Goal: Information Seeking & Learning: Learn about a topic

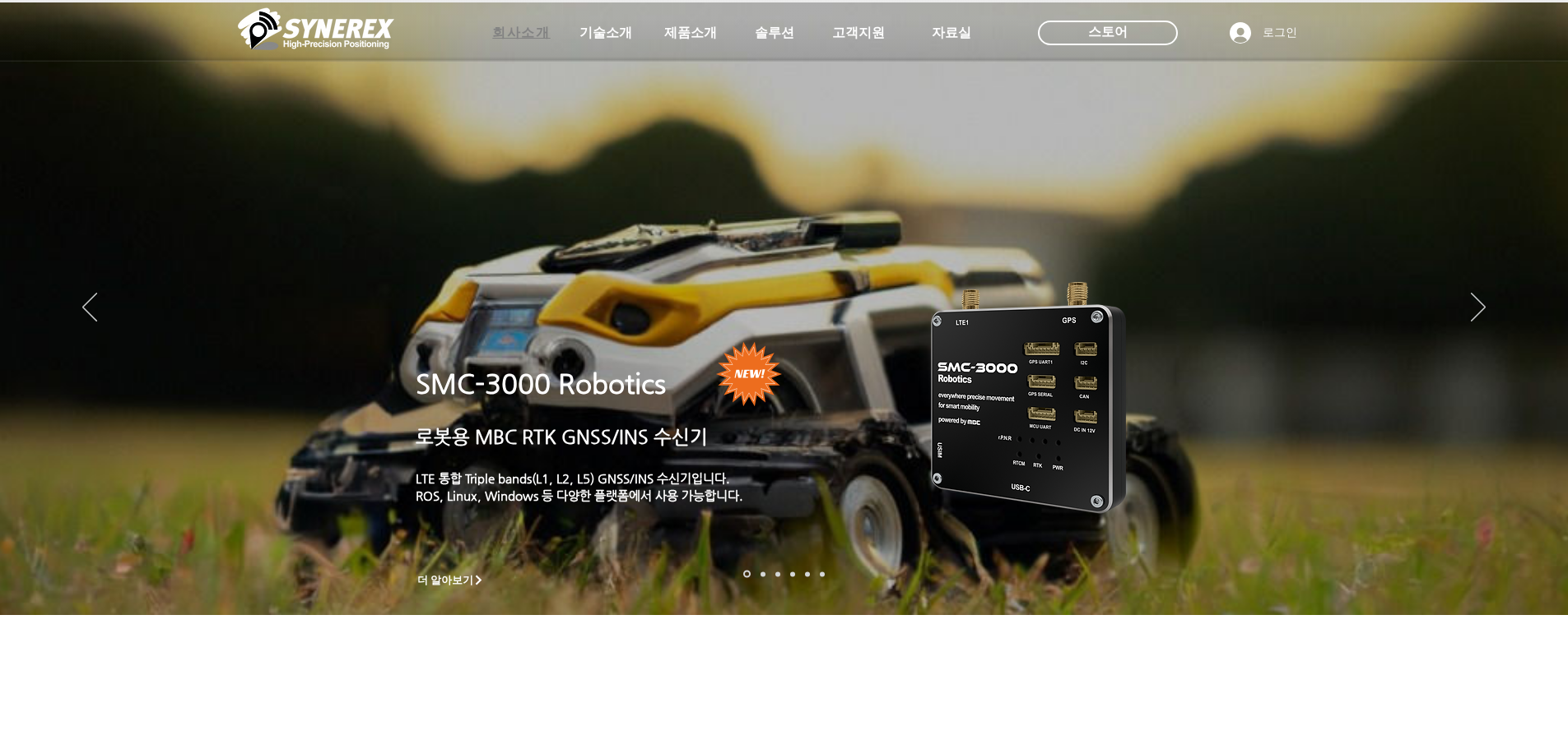
click at [547, 35] on span "회사소개" at bounding box center [521, 33] width 57 height 18
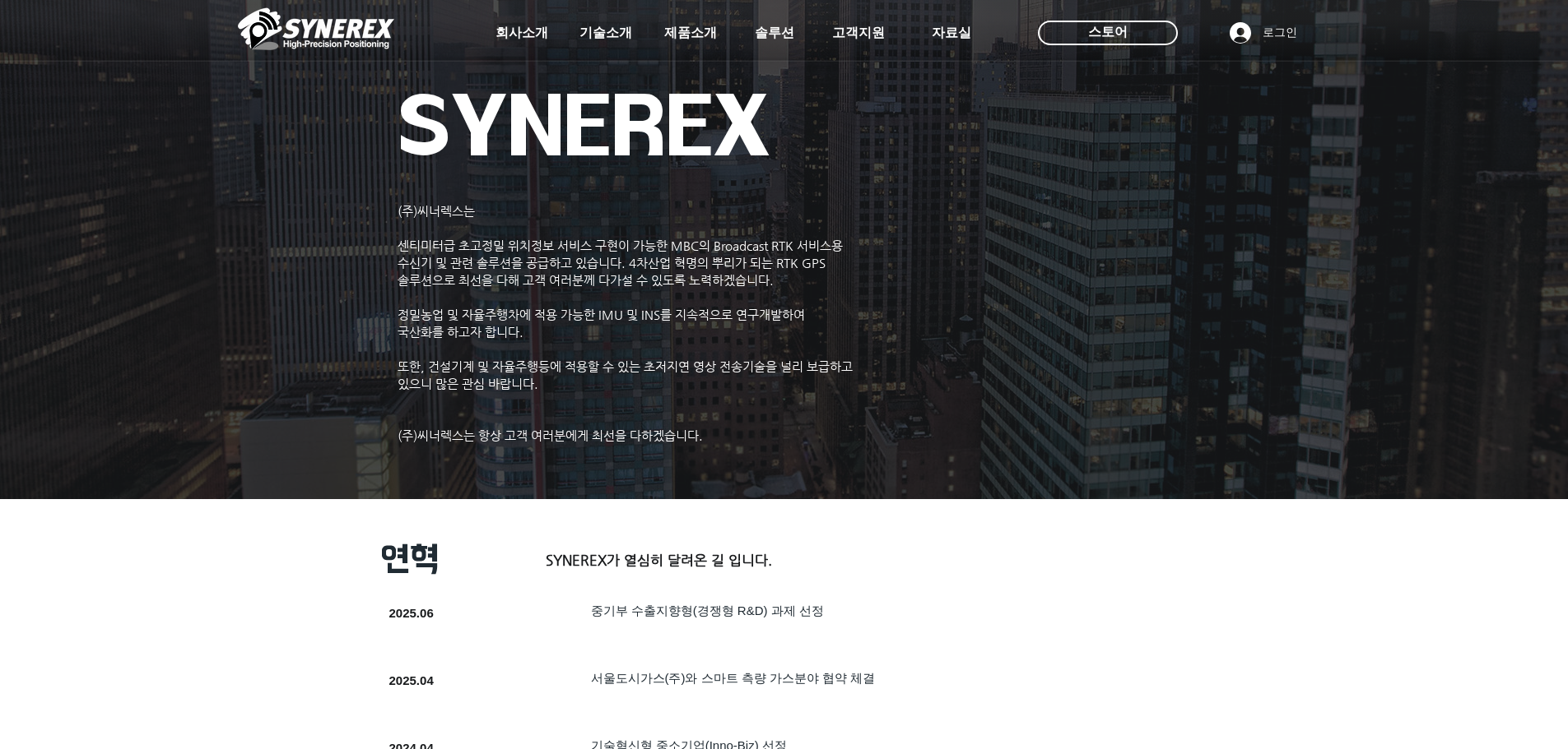
click at [595, 35] on span "기술소개" at bounding box center [606, 33] width 53 height 18
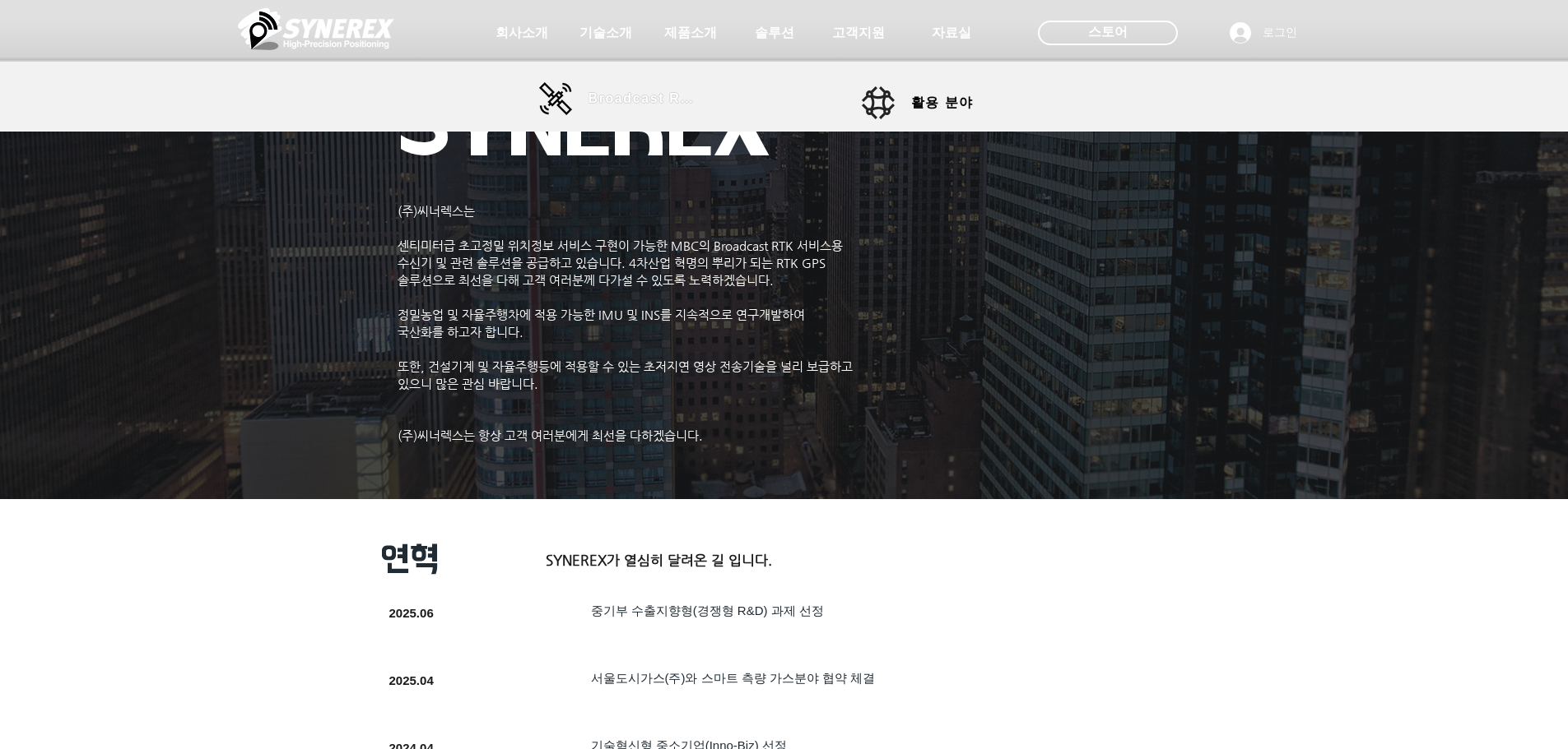
click at [641, 105] on span "Broadcast RTK" at bounding box center [643, 99] width 112 height 15
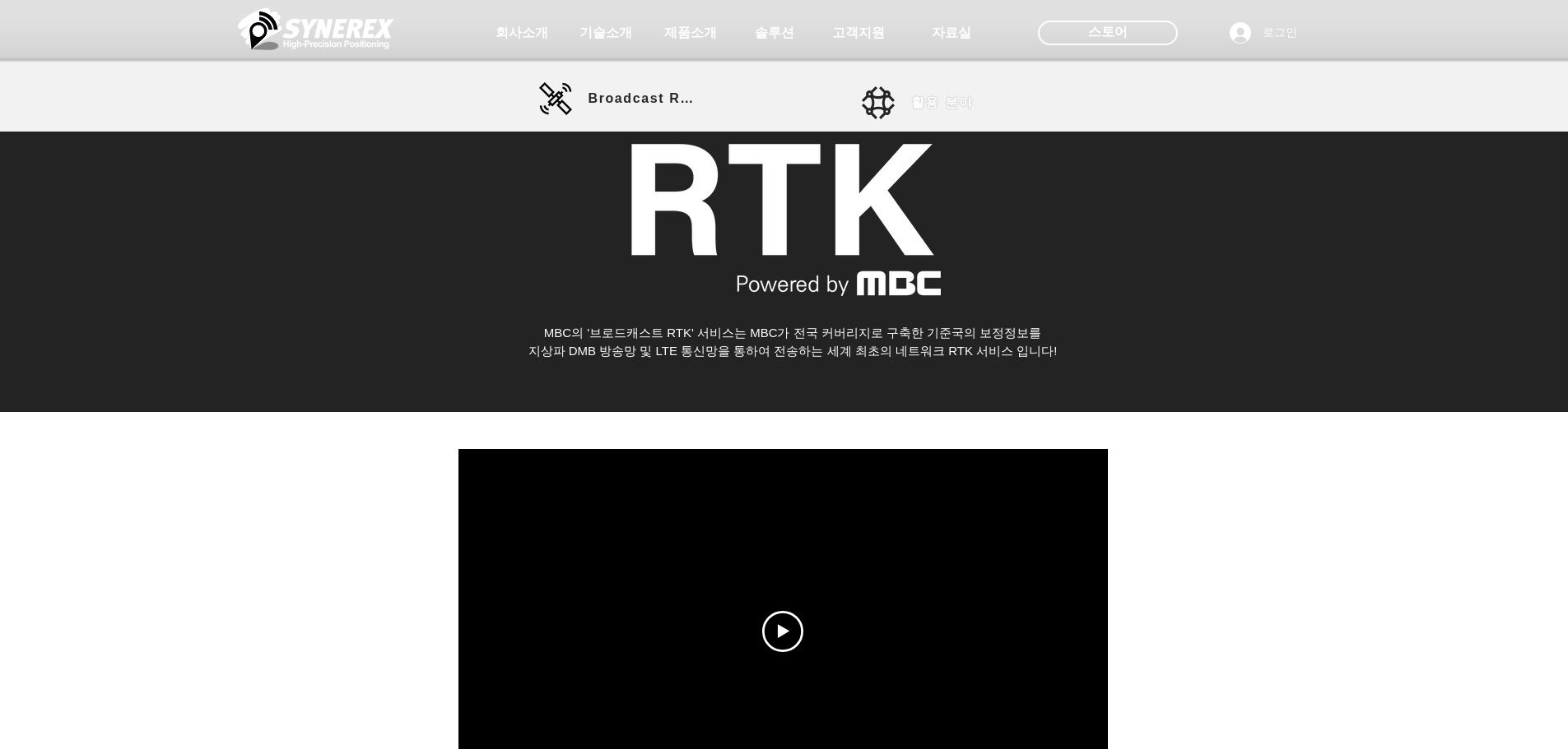
click at [927, 100] on span "활용 분야" at bounding box center [942, 103] width 63 height 18
click at [934, 103] on span "활용 분야" at bounding box center [942, 103] width 63 height 18
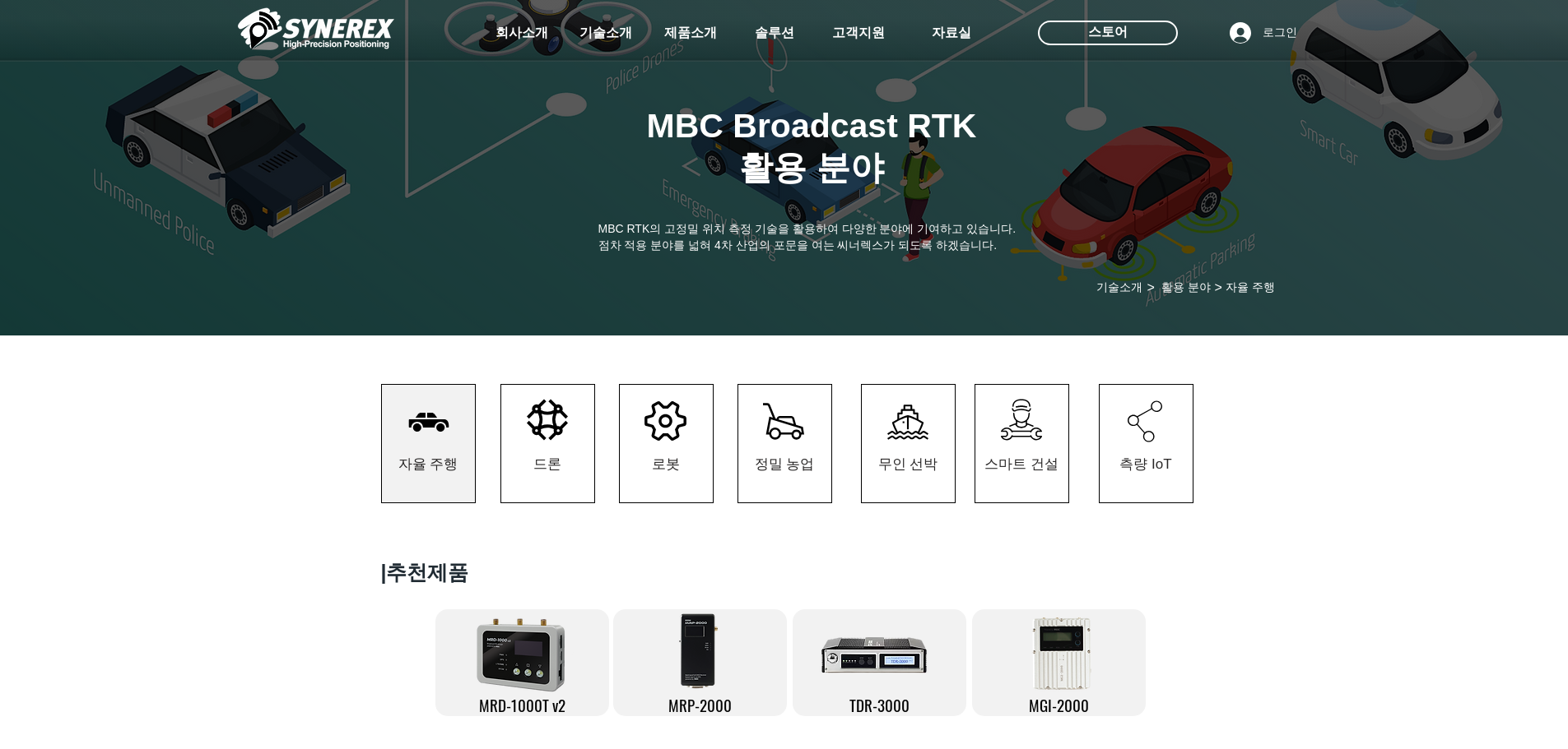
click at [563, 420] on icon at bounding box center [547, 420] width 41 height 41
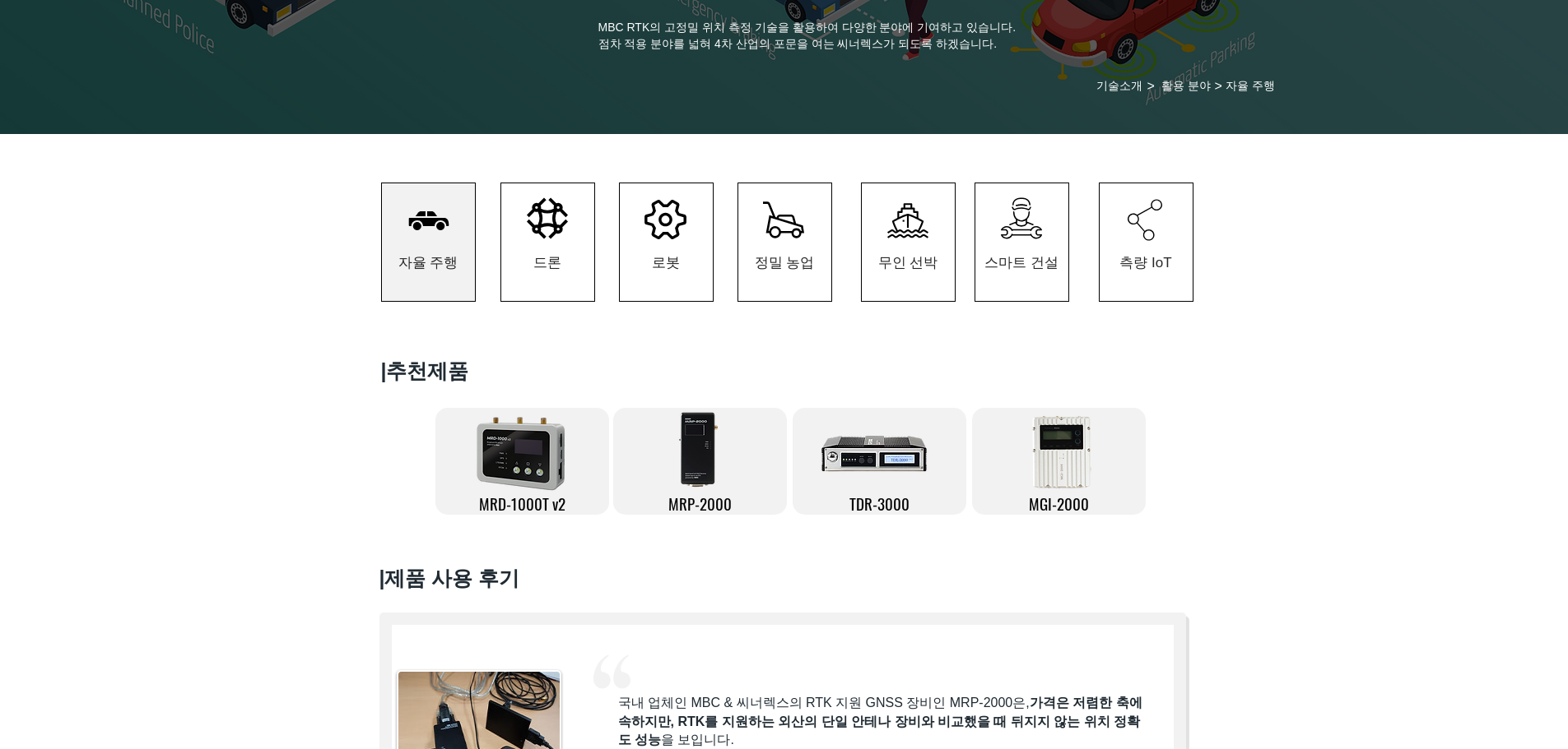
scroll to position [247, 0]
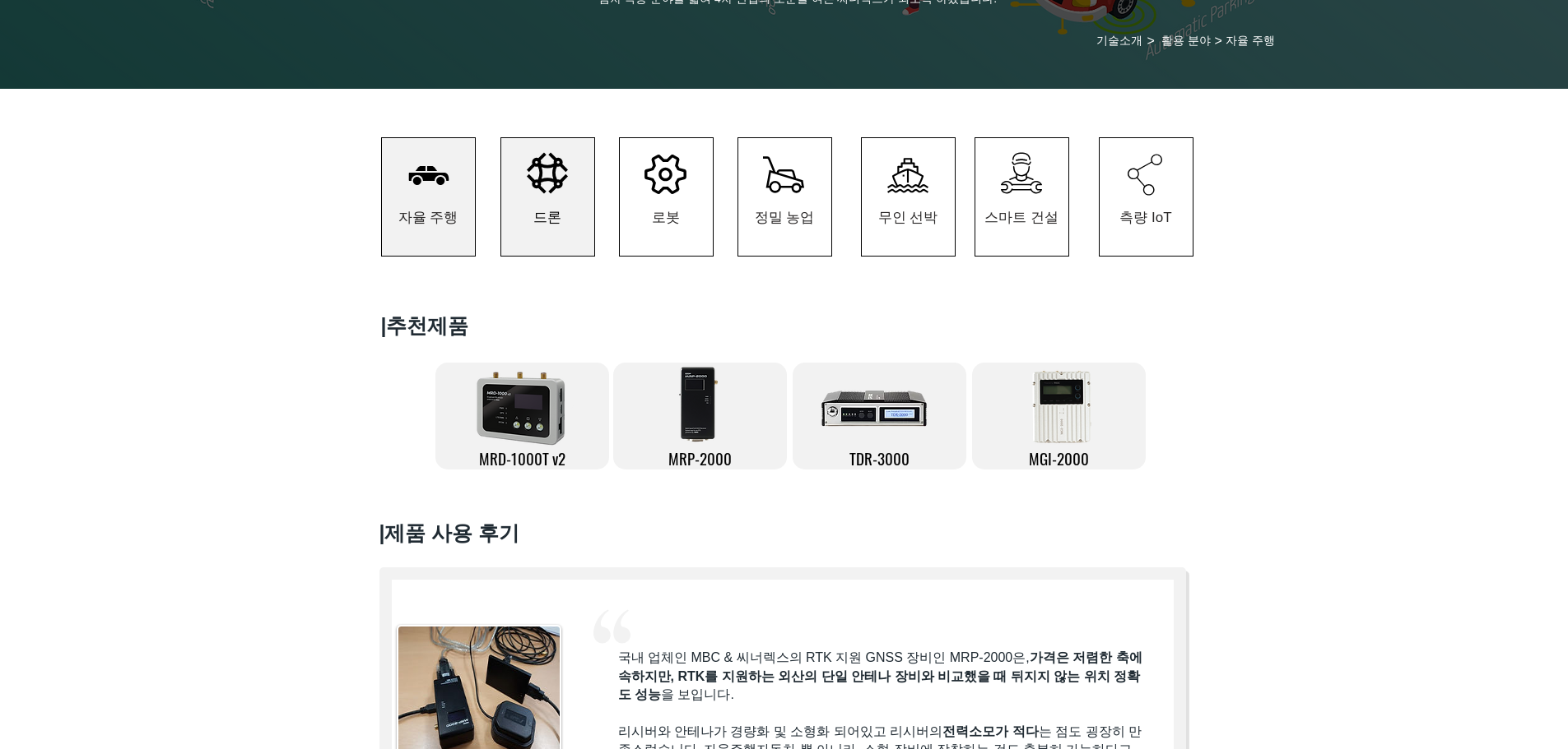
click at [535, 157] on link "드론" at bounding box center [548, 196] width 95 height 119
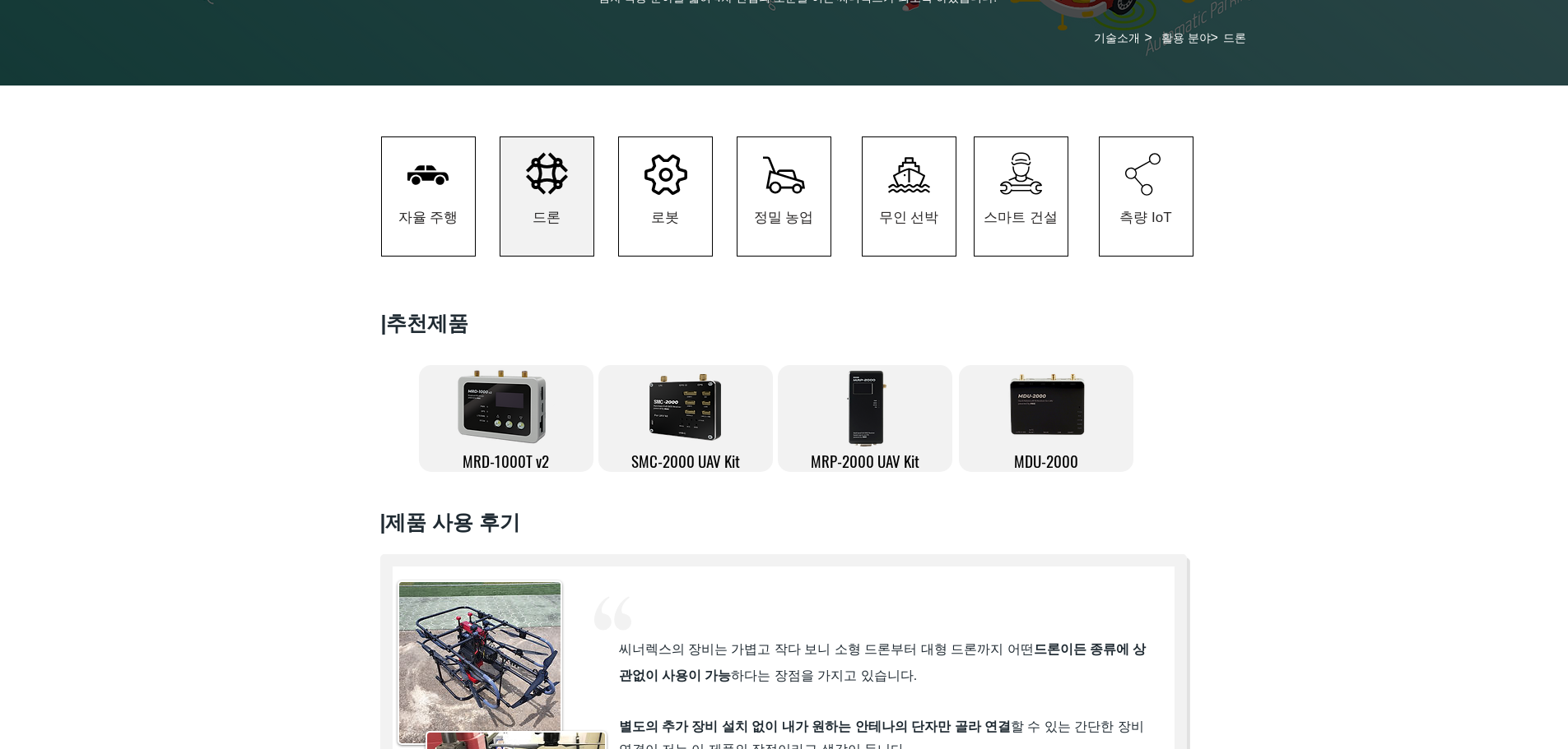
click at [679, 175] on icon at bounding box center [666, 175] width 42 height 41
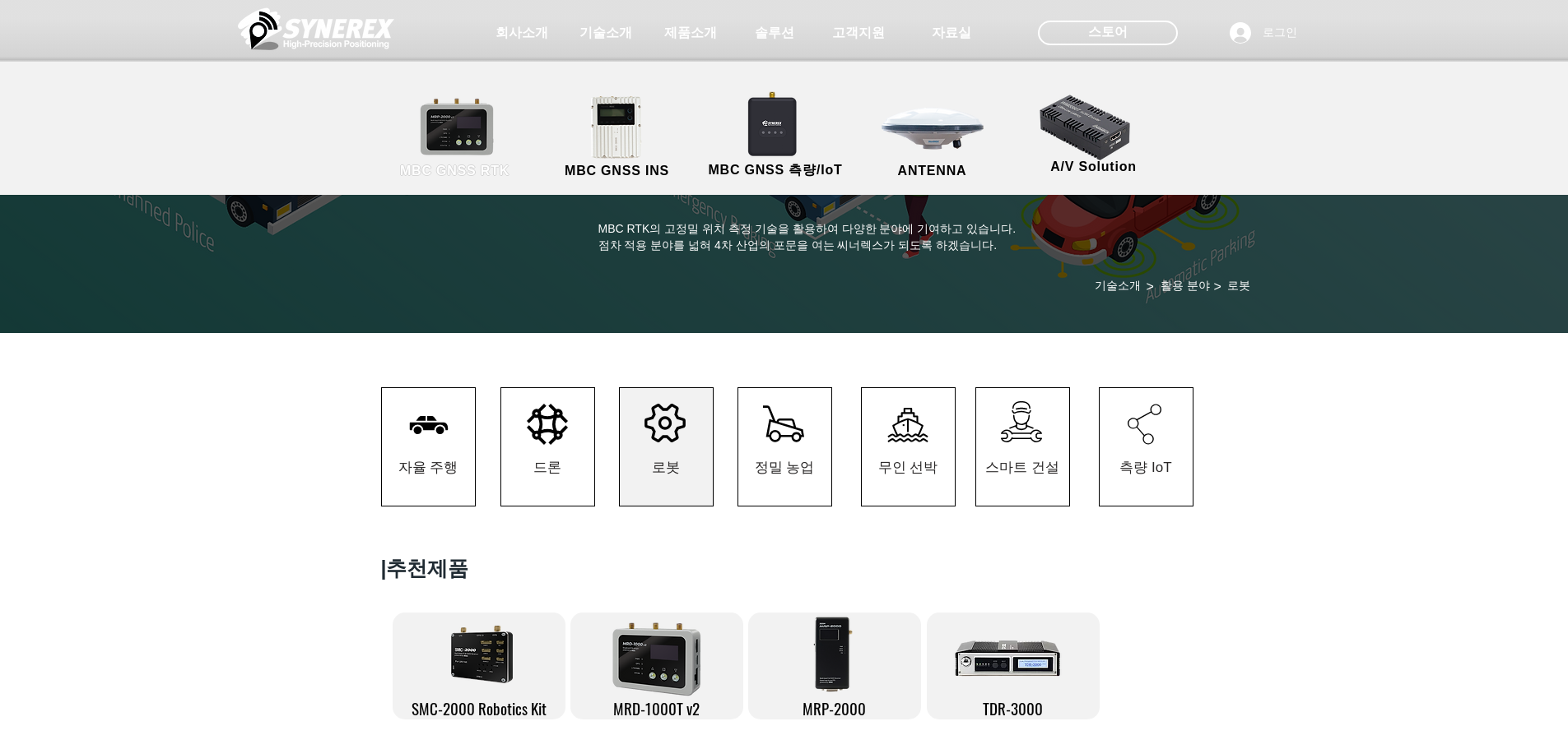
click at [494, 136] on link "MBC GNSS RTK" at bounding box center [454, 138] width 148 height 87
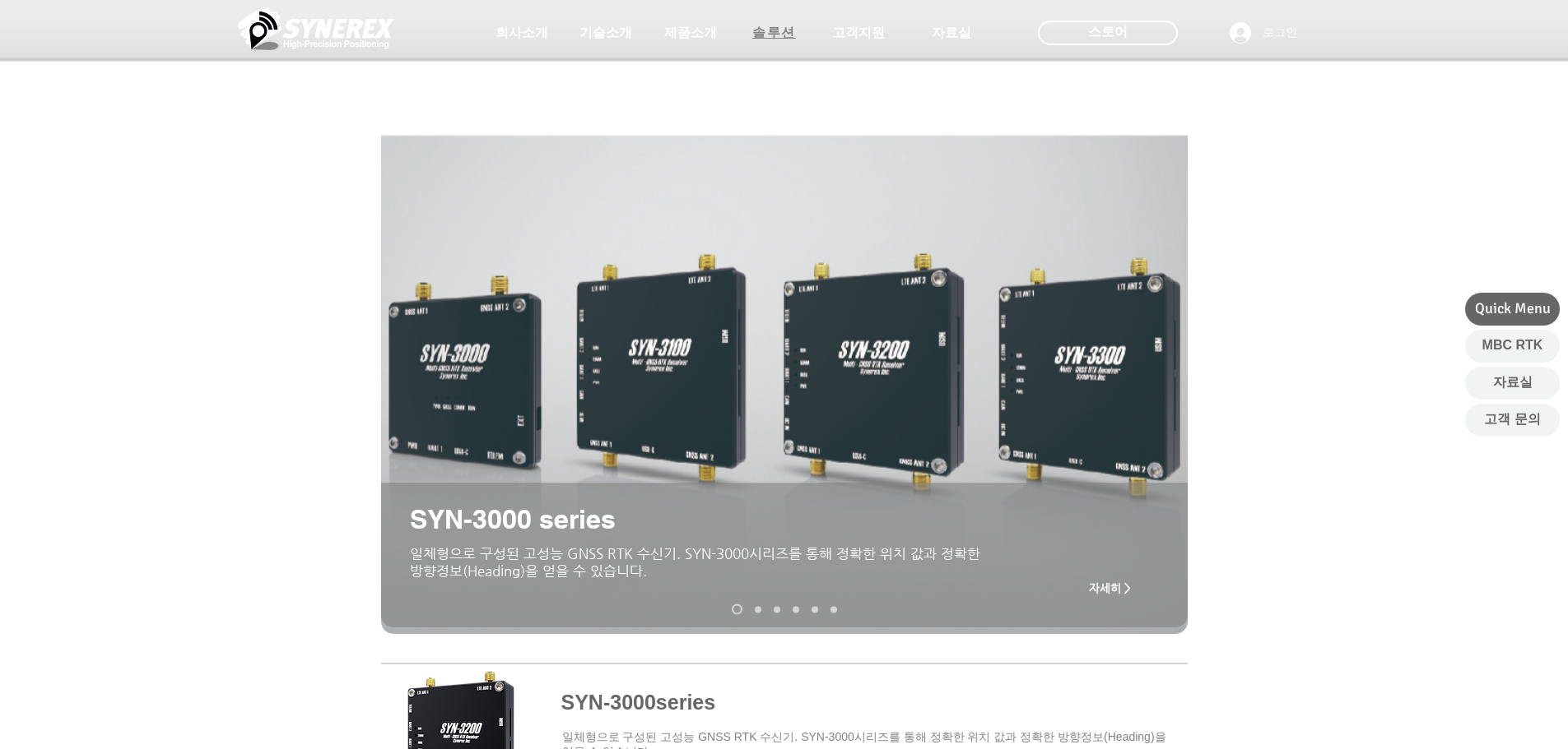
click at [772, 31] on span "솔루션" at bounding box center [773, 33] width 43 height 18
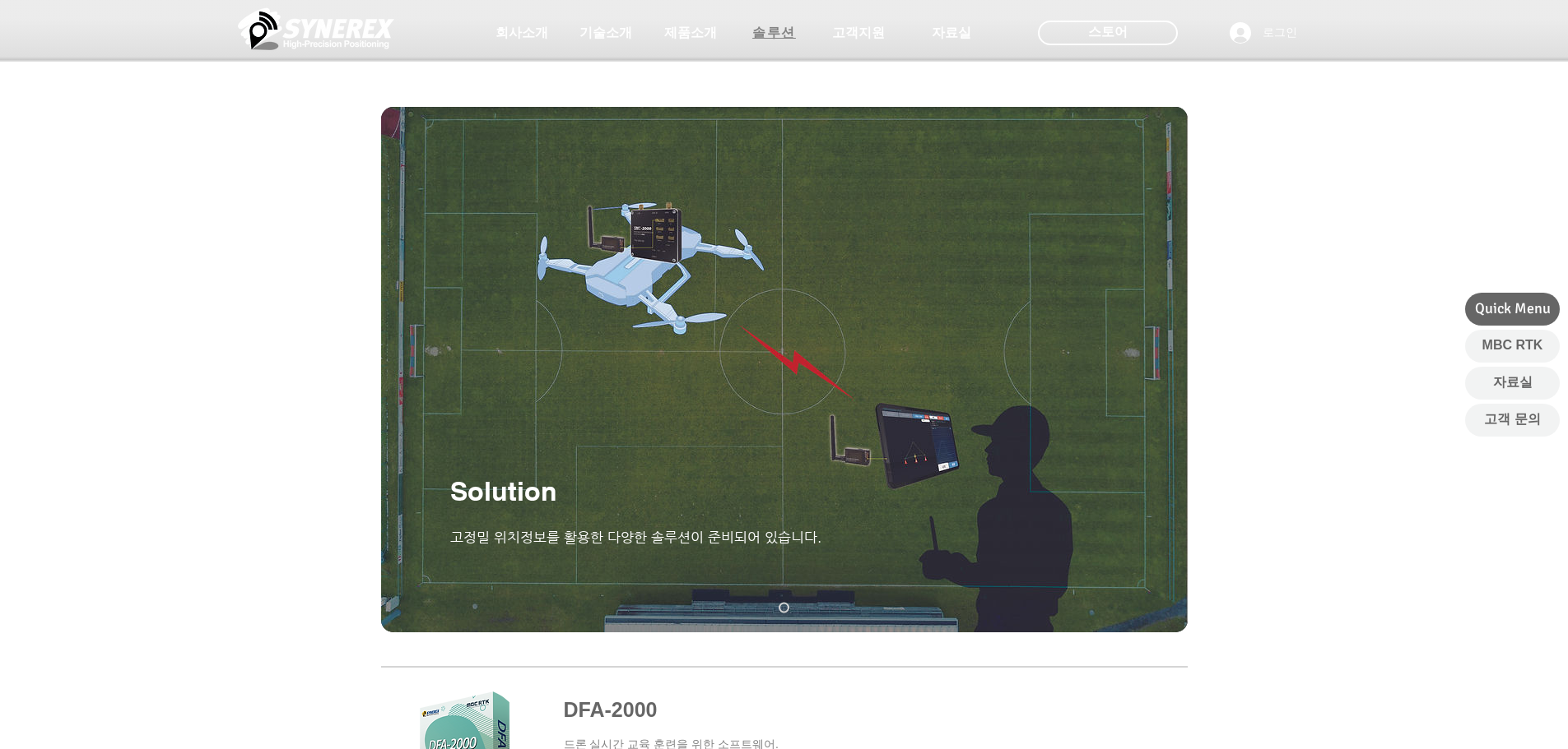
click at [755, 36] on span "솔루션" at bounding box center [773, 33] width 43 height 18
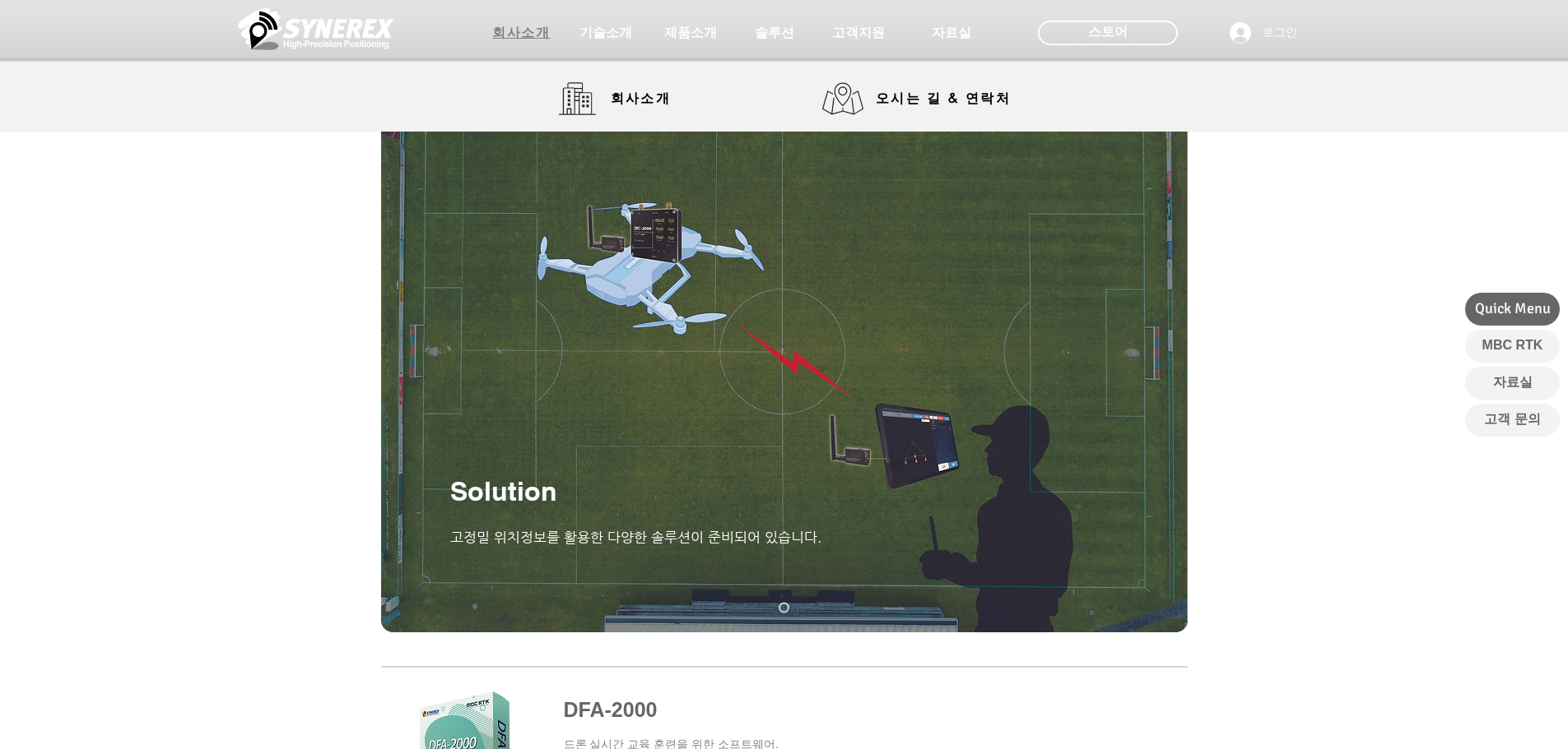
click at [505, 37] on span "회사소개" at bounding box center [521, 33] width 57 height 18
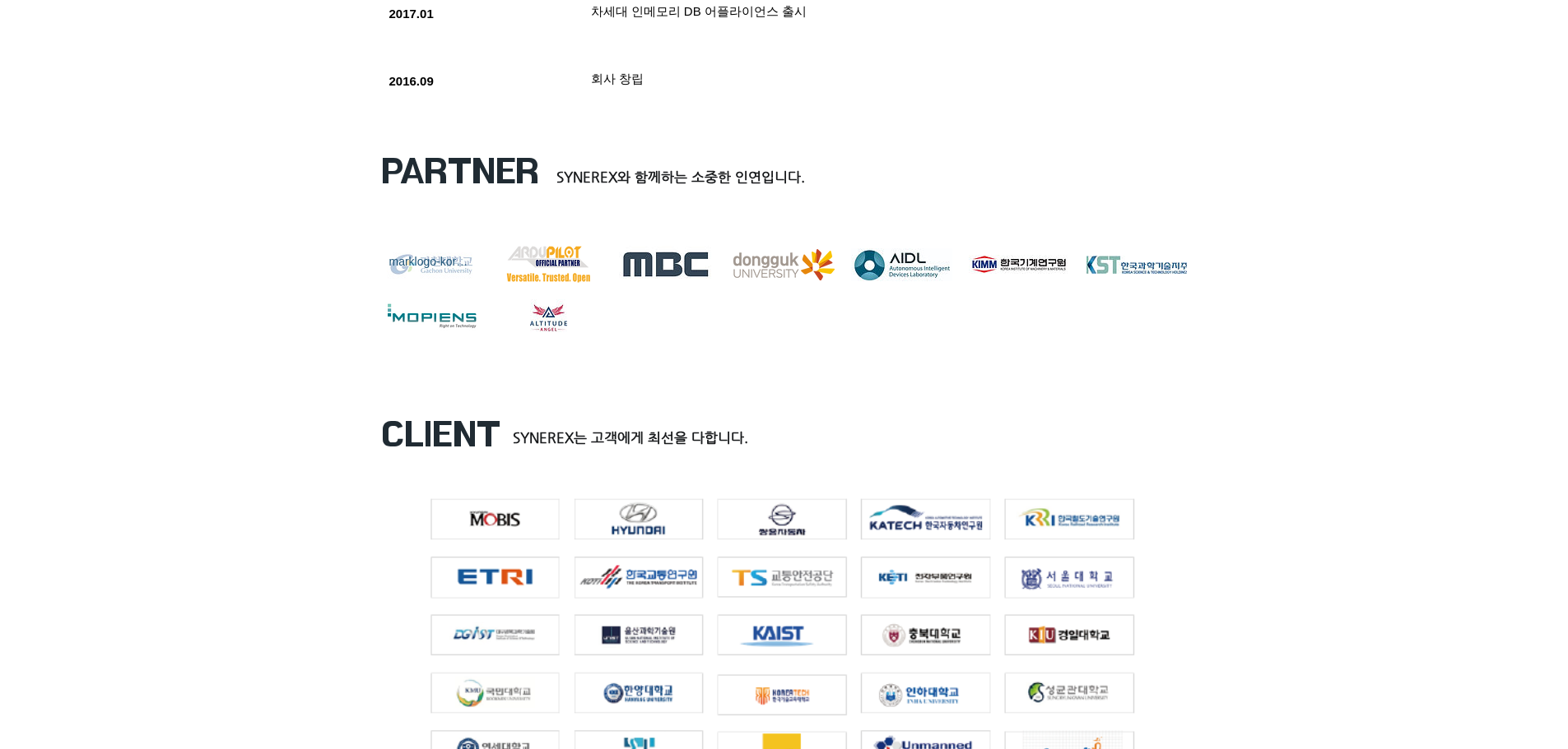
scroll to position [2056, 0]
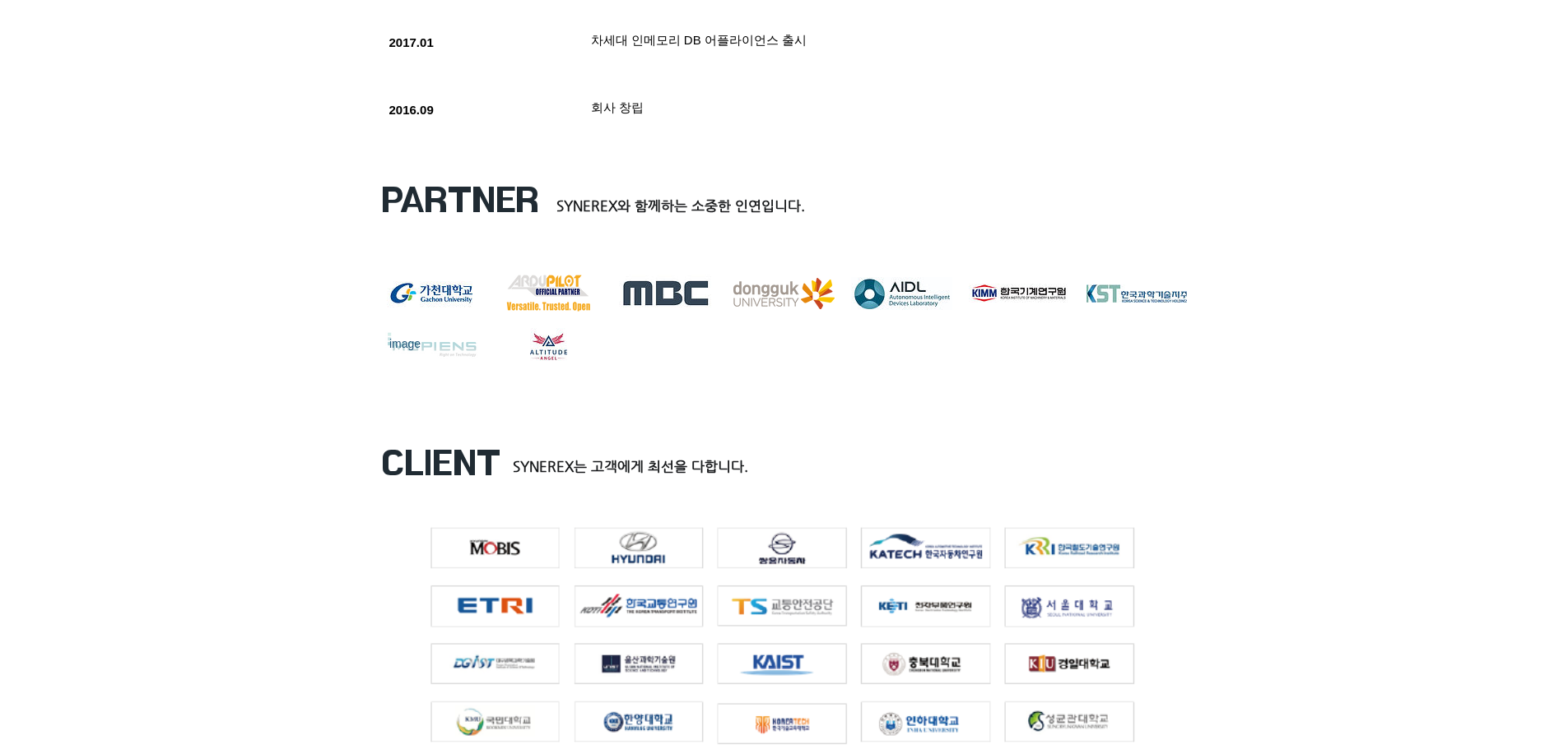
click at [447, 357] on div "image" at bounding box center [430, 346] width 100 height 37
click at [448, 351] on div "image" at bounding box center [430, 345] width 84 height 17
drag, startPoint x: 448, startPoint y: 351, endPoint x: 467, endPoint y: 378, distance: 33.0
click at [449, 352] on div "image" at bounding box center [430, 345] width 84 height 17
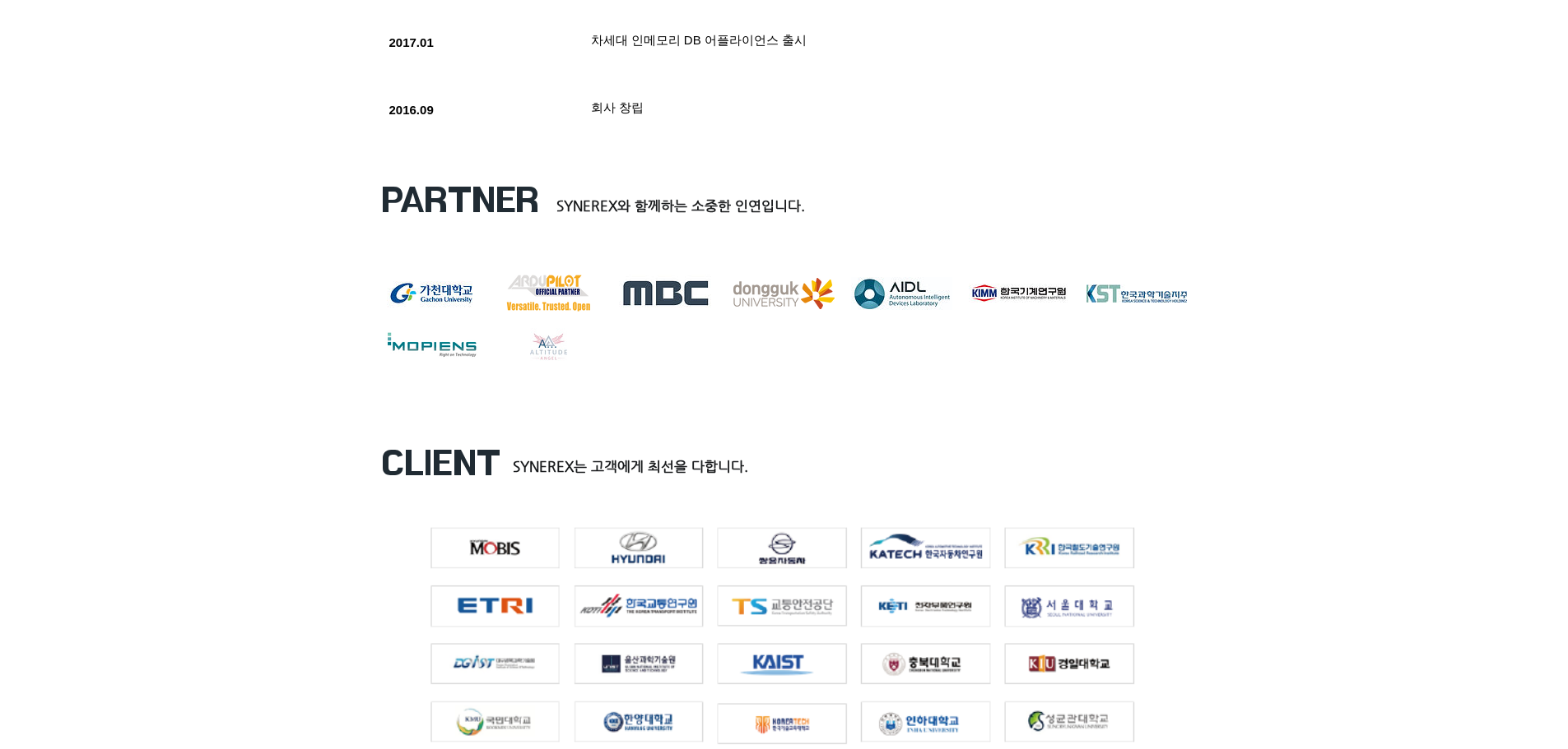
click at [559, 361] on div "Altitude angel" at bounding box center [548, 346] width 37 height 37
click at [675, 364] on div "marklogo-kor_eng ardupilot_partner MBC 동국대학교 (주)AIDL KIMM 로고 한국과학기술지주 image Alt…" at bounding box center [784, 328] width 807 height 107
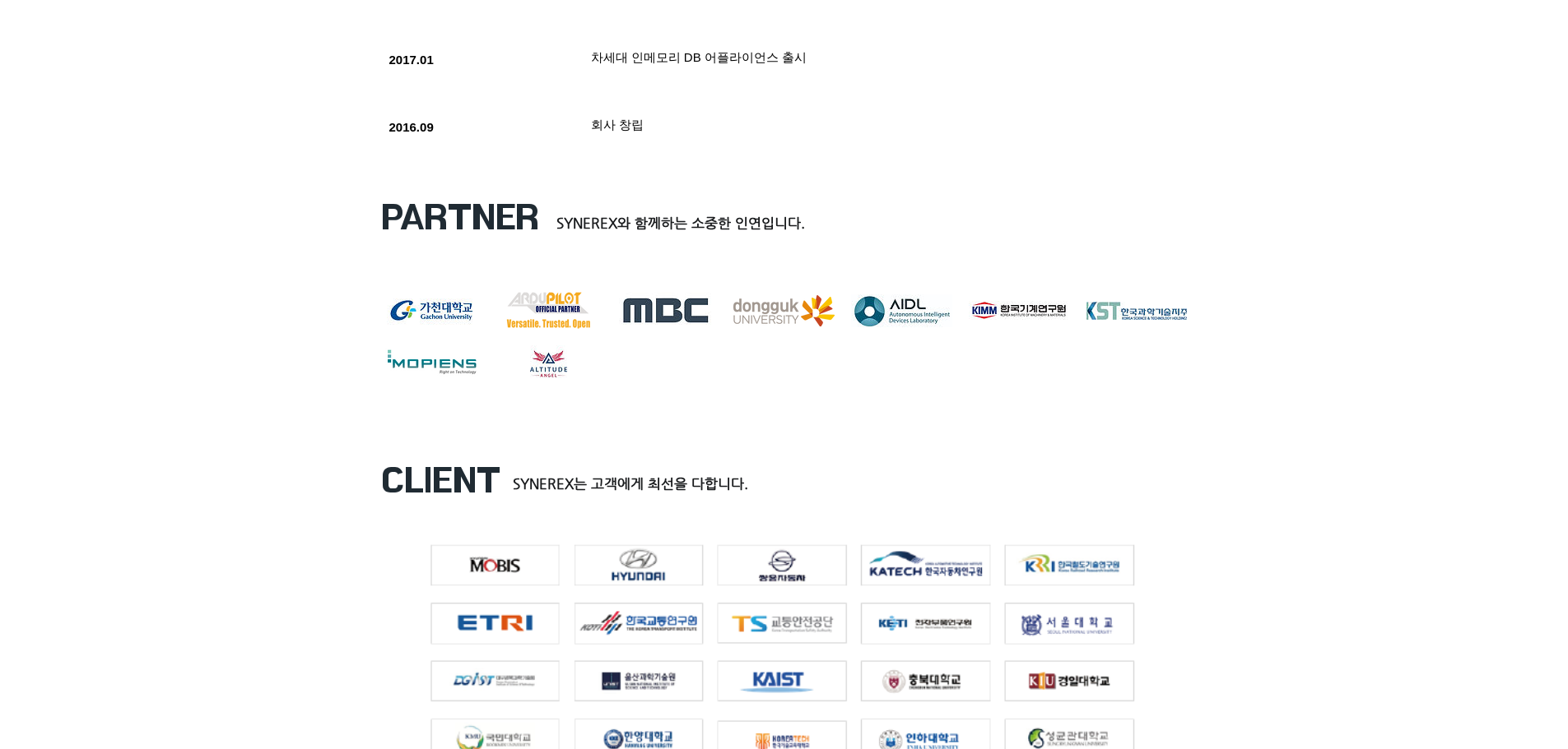
scroll to position [1809, 0]
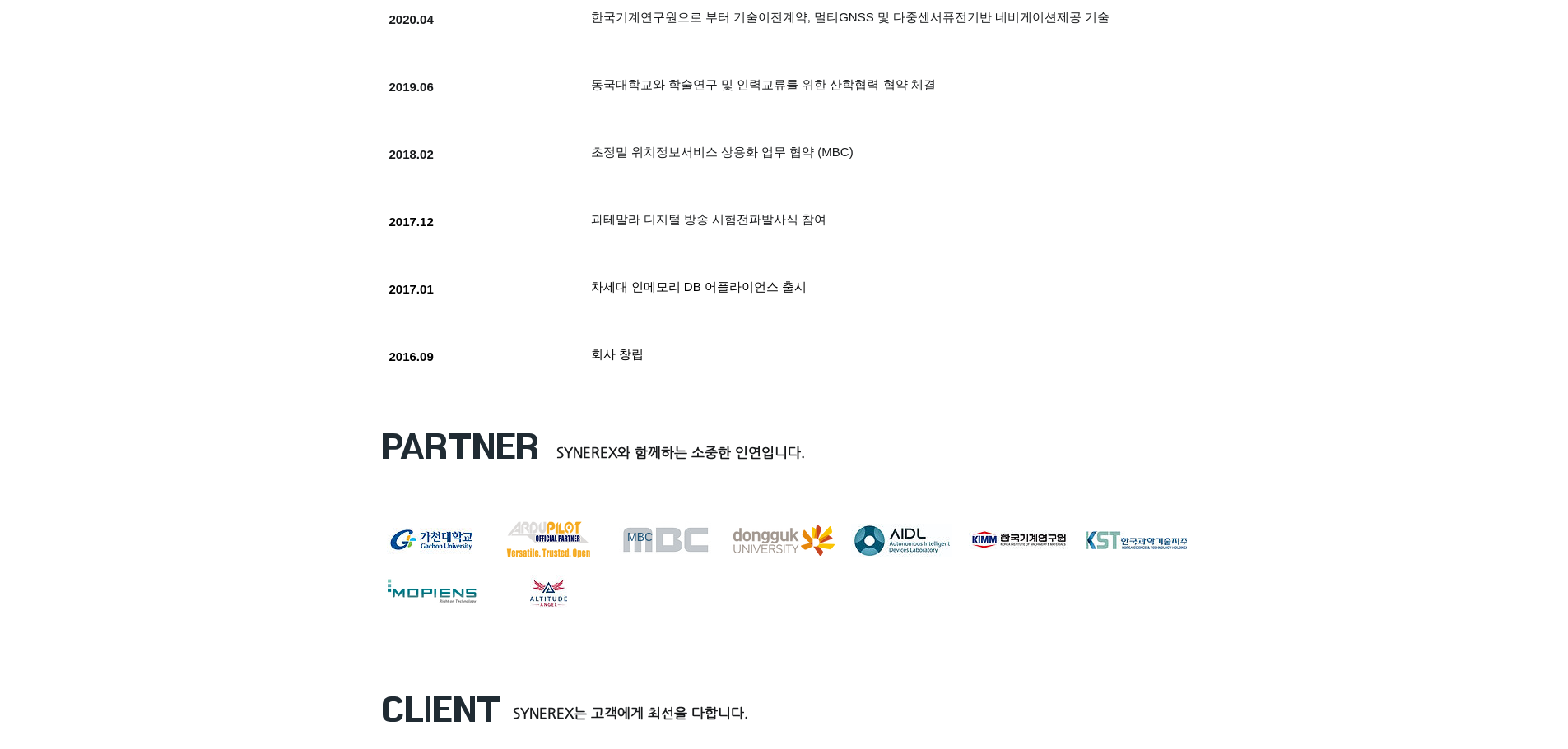
click at [671, 558] on div "MBC" at bounding box center [666, 540] width 95 height 37
click at [748, 545] on div "동국대학교" at bounding box center [784, 542] width 85 height 17
click at [889, 544] on div "(주)AIDL" at bounding box center [902, 541] width 85 height 17
click at [1018, 544] on div "KIMM 로고" at bounding box center [1020, 547] width 85 height 17
click at [1155, 548] on div "한국과학기술지주" at bounding box center [1137, 548] width 85 height 17
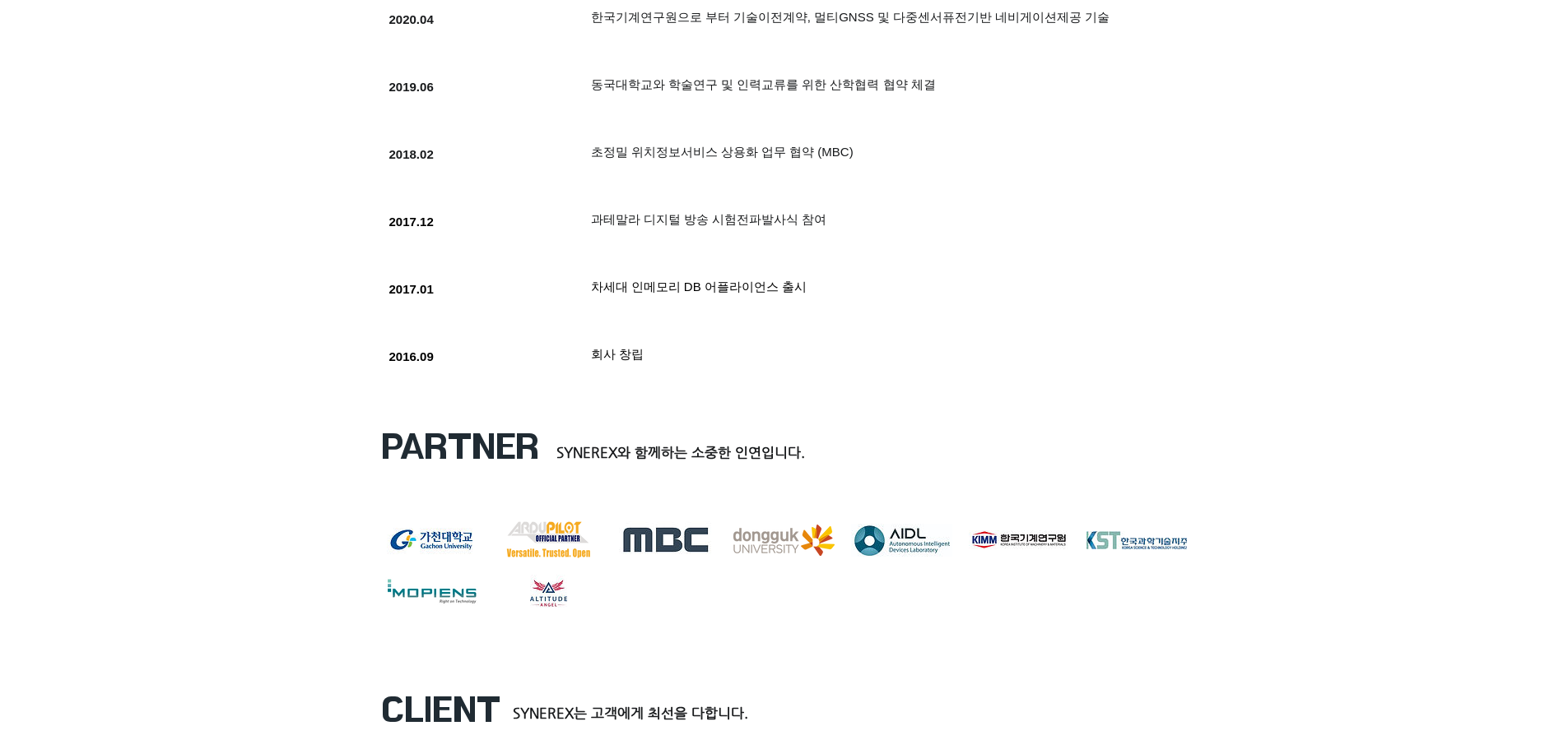
click at [1112, 603] on div "marklogo-kor_eng ardupilot_partner MBC 동국대학교 (주)AIDL KIMM 로고 한국과학기술지주 image Alt…" at bounding box center [784, 575] width 807 height 107
click at [419, 558] on div "marklogo-kor_eng" at bounding box center [431, 540] width 101 height 37
click at [406, 612] on div "image" at bounding box center [430, 593] width 100 height 37
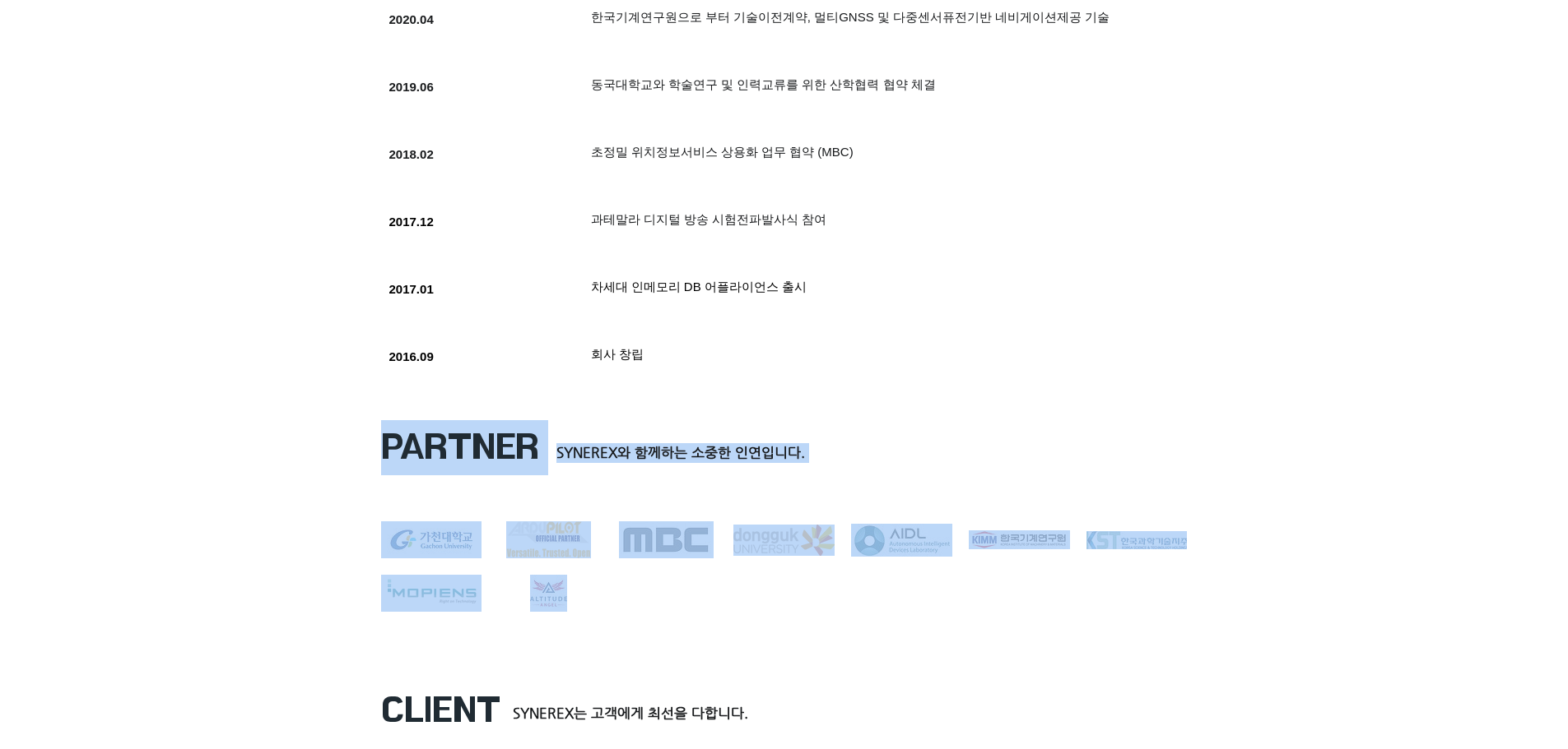
click at [426, 661] on div "SYNEREX (주)씨너렉스는 ​ 센티미터급 초고정밀 위치정보 서비스 구현이 가능한 MBC의 Broadcast RTK 서비스용 수신기 및 관련…" at bounding box center [784, 298] width 1568 height 3714
click at [426, 658] on div at bounding box center [784, 529] width 1568 height 258
